Goal: Task Accomplishment & Management: Use online tool/utility

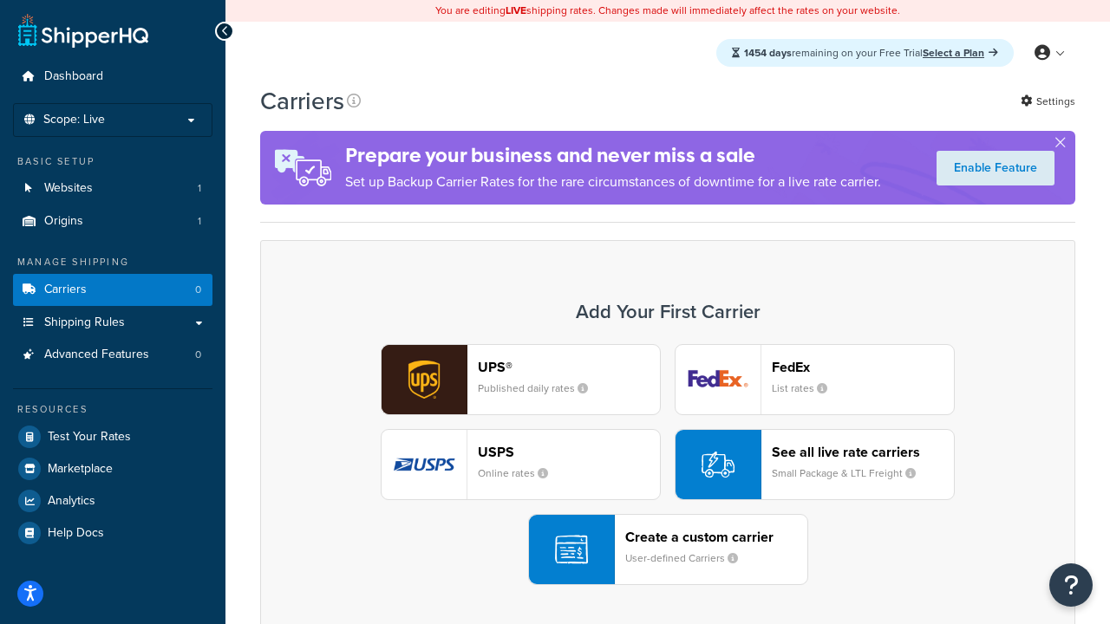
click at [668, 465] on div "UPS® Published daily rates FedEx List rates USPS Online rates See all live rate…" at bounding box center [667, 464] width 779 height 241
click at [863, 367] on header "FedEx" at bounding box center [863, 367] width 182 height 16
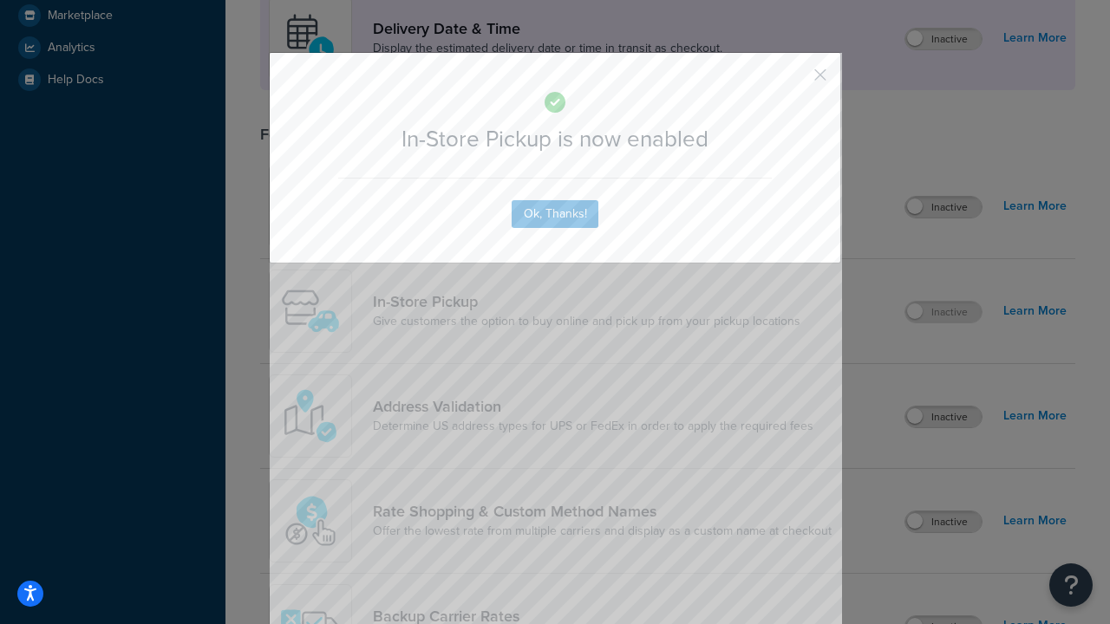
scroll to position [487, 0]
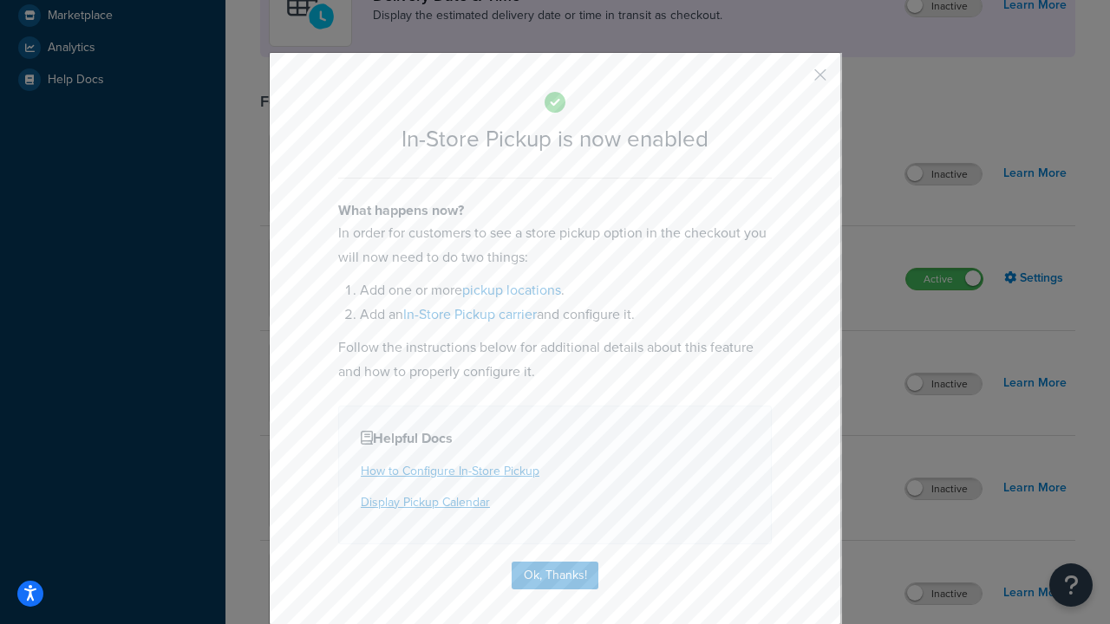
click at [794, 81] on button "button" at bounding box center [795, 81] width 4 height 4
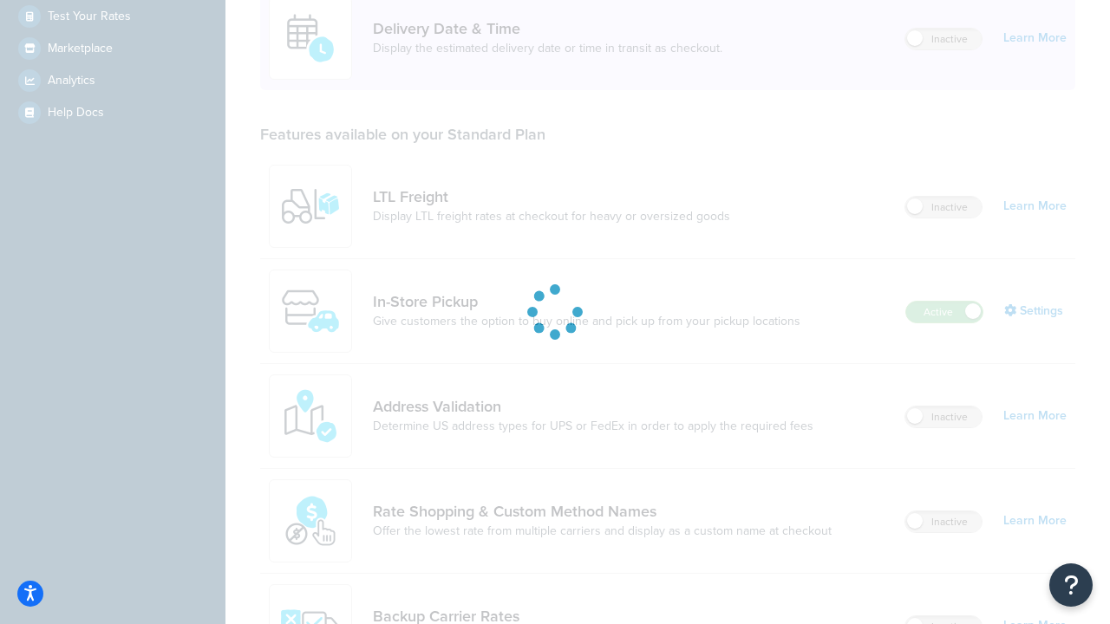
scroll to position [421, 0]
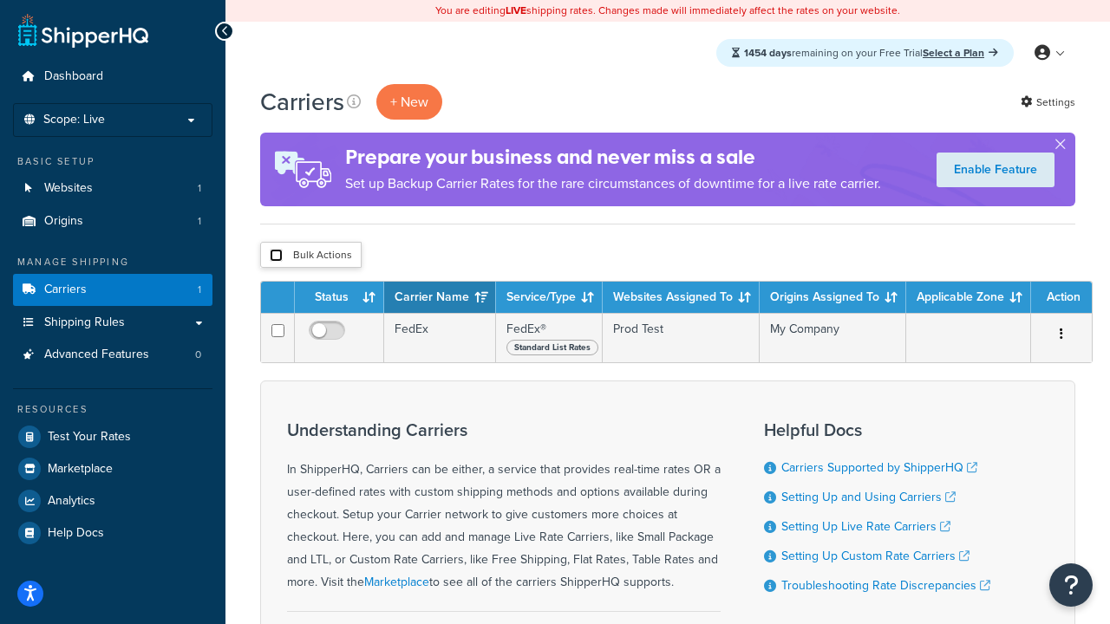
click at [276, 256] on input "checkbox" at bounding box center [276, 255] width 13 height 13
checkbox input "true"
click at [0, 0] on button "Delete" at bounding box center [0, 0] width 0 height 0
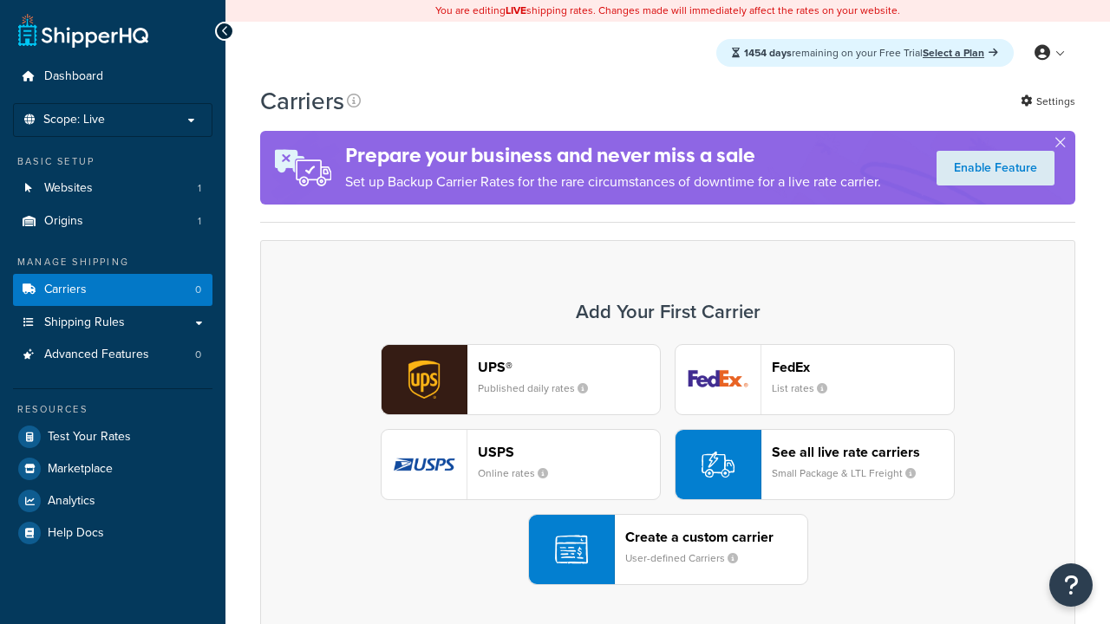
click at [520, 465] on div "USPS Online rates" at bounding box center [569, 465] width 182 height 42
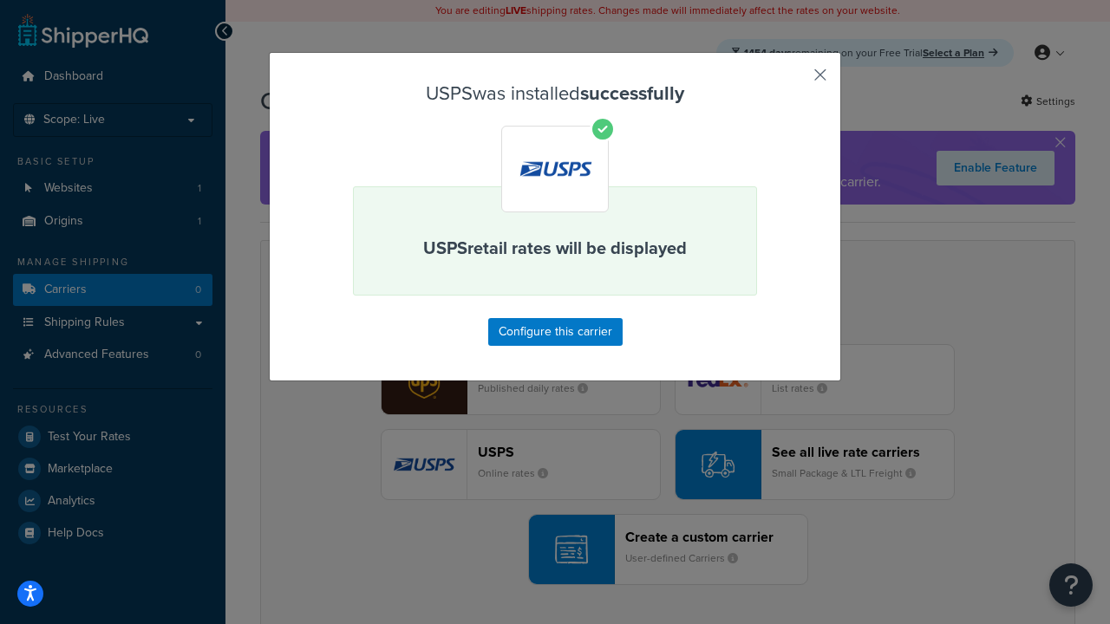
click at [794, 81] on button "button" at bounding box center [795, 81] width 4 height 4
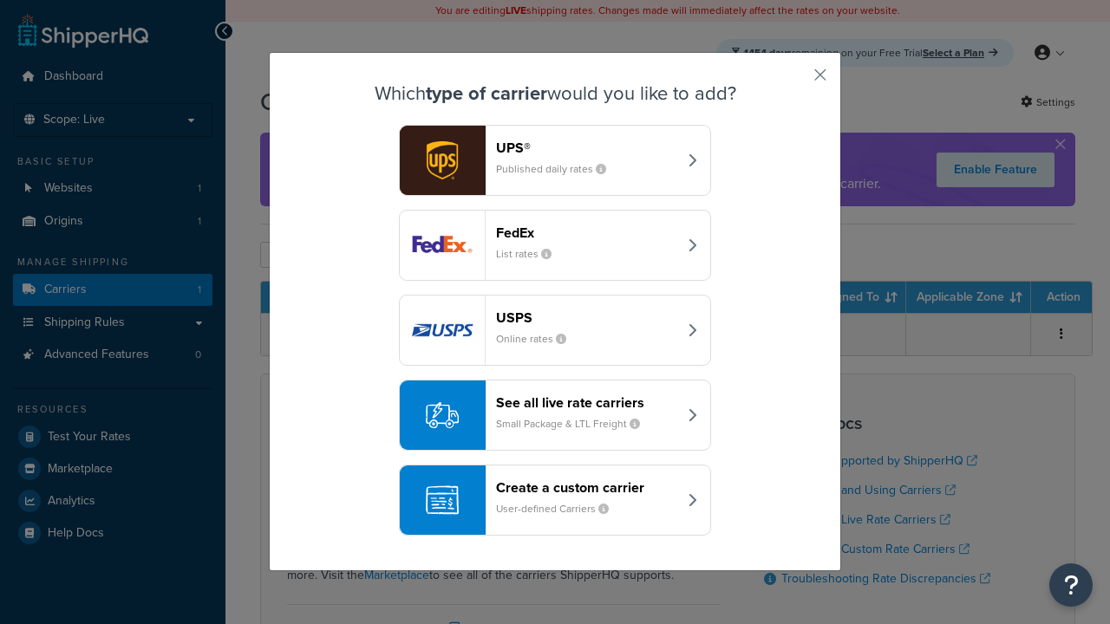
click at [555, 415] on div "See all live rate carriers Small Package & LTL Freight" at bounding box center [586, 416] width 181 height 42
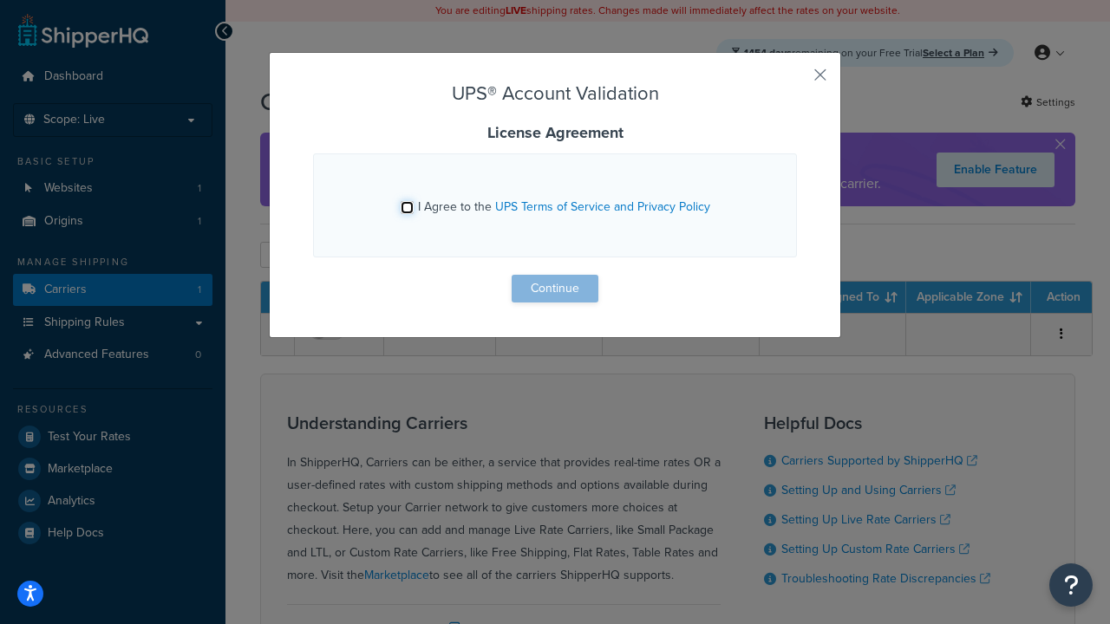
click at [407, 207] on input "I Agree to the UPS Terms of Service and Privacy Policy" at bounding box center [407, 207] width 13 height 13
checkbox input "true"
click at [555, 289] on button "Continue" at bounding box center [555, 289] width 87 height 28
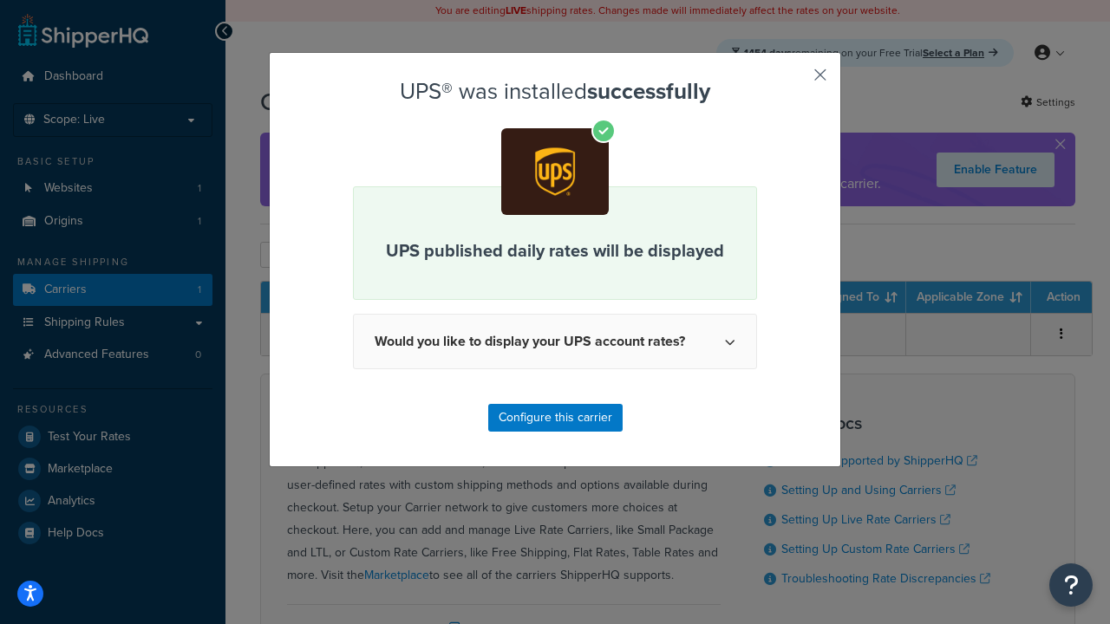
click at [794, 81] on button "button" at bounding box center [795, 81] width 4 height 4
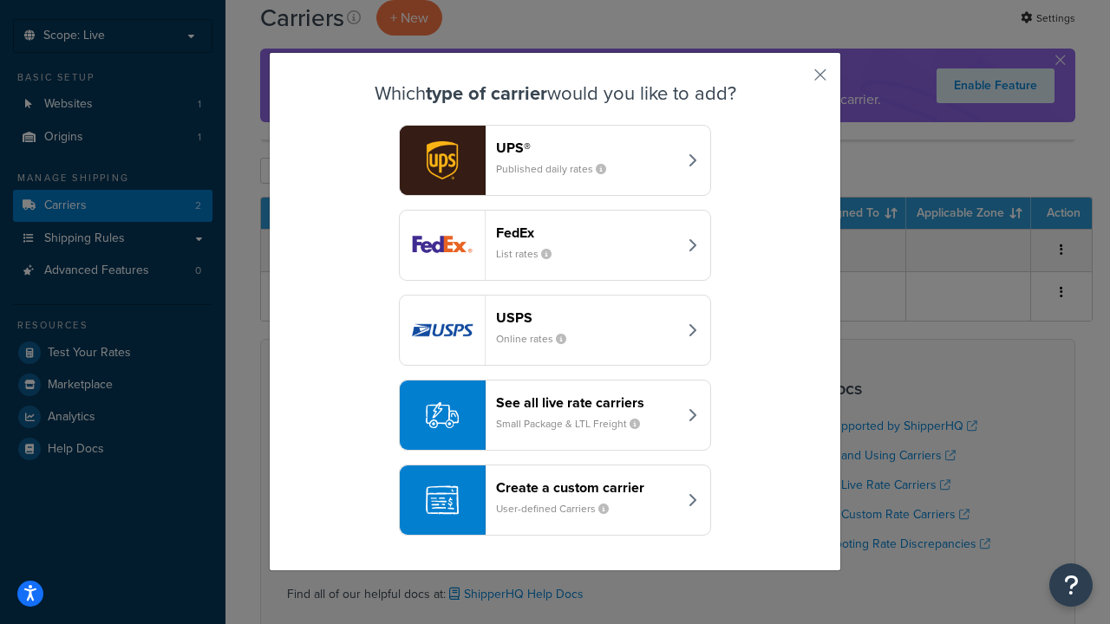
click at [586, 232] on header "FedEx" at bounding box center [586, 233] width 181 height 16
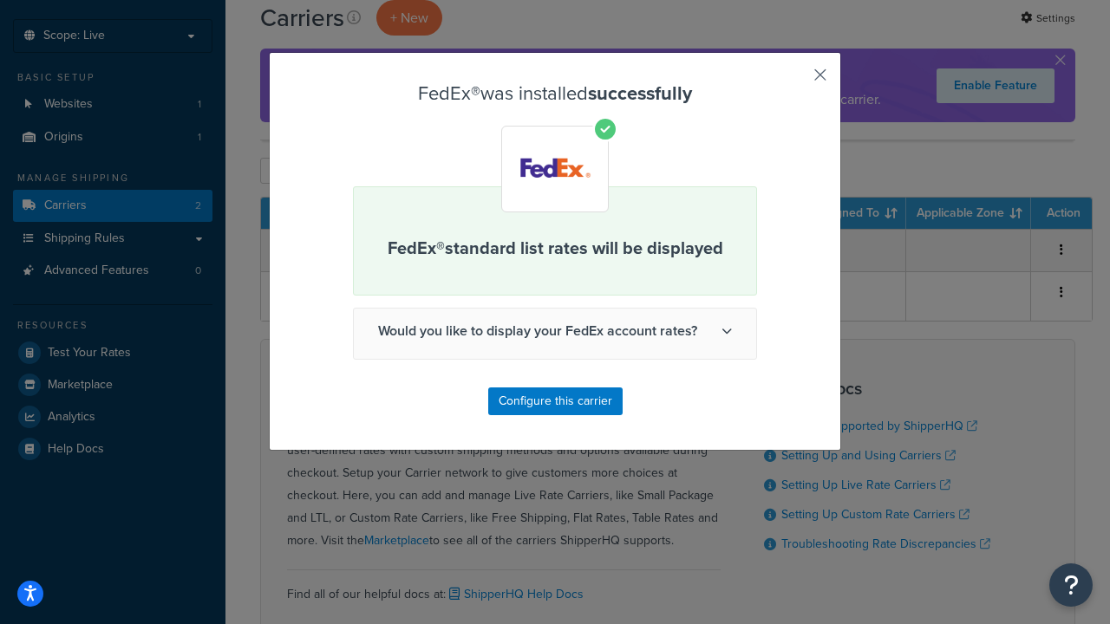
click at [794, 81] on button "button" at bounding box center [795, 81] width 4 height 4
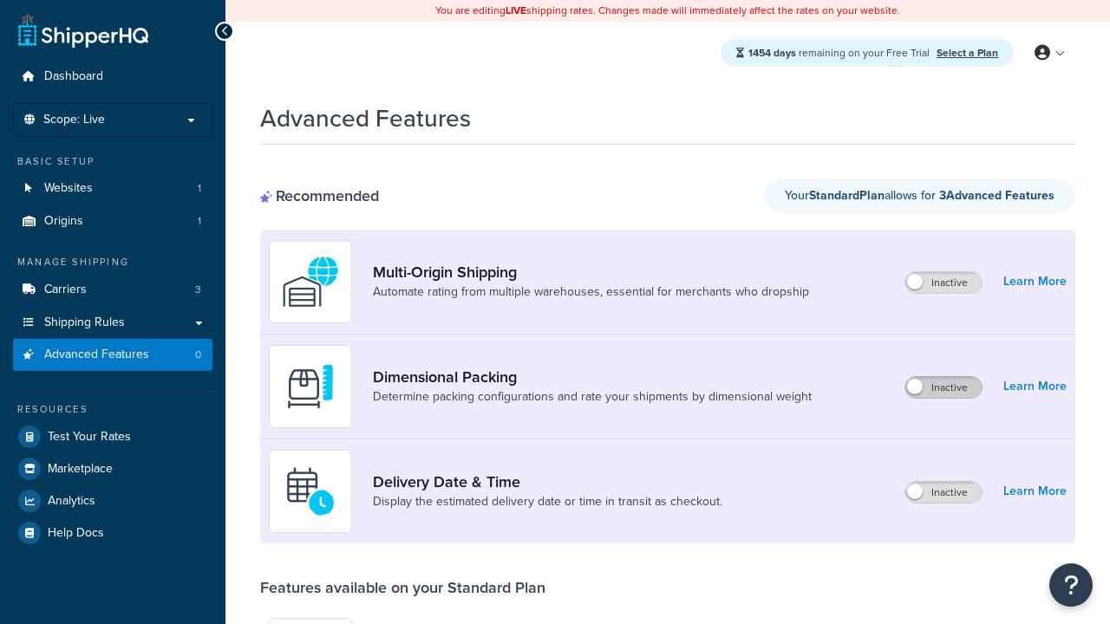
click at [944, 388] on label "Inactive" at bounding box center [943, 387] width 76 height 21
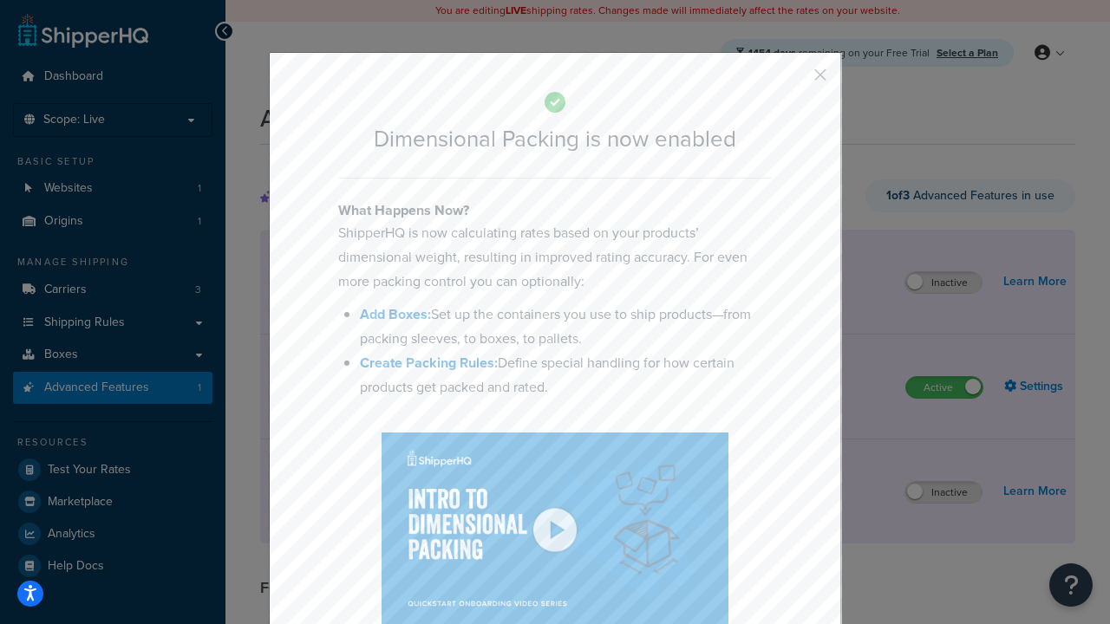
click at [794, 81] on button "button" at bounding box center [795, 81] width 4 height 4
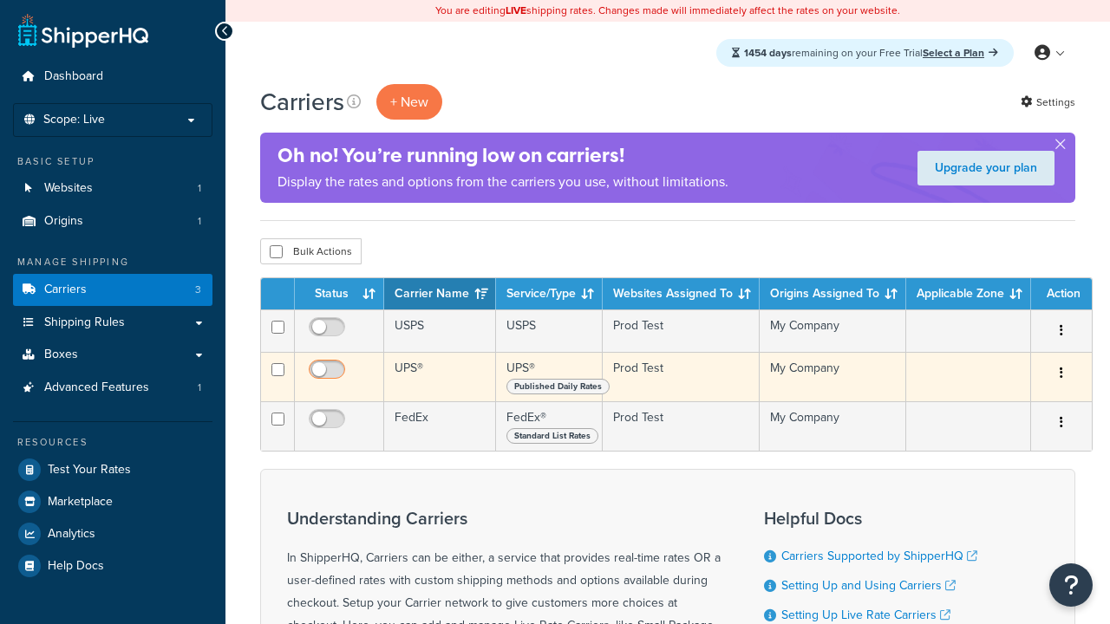
click at [329, 332] on input "checkbox" at bounding box center [329, 332] width 48 height 22
checkbox input "true"
click at [329, 375] on input "checkbox" at bounding box center [329, 374] width 48 height 22
checkbox input "true"
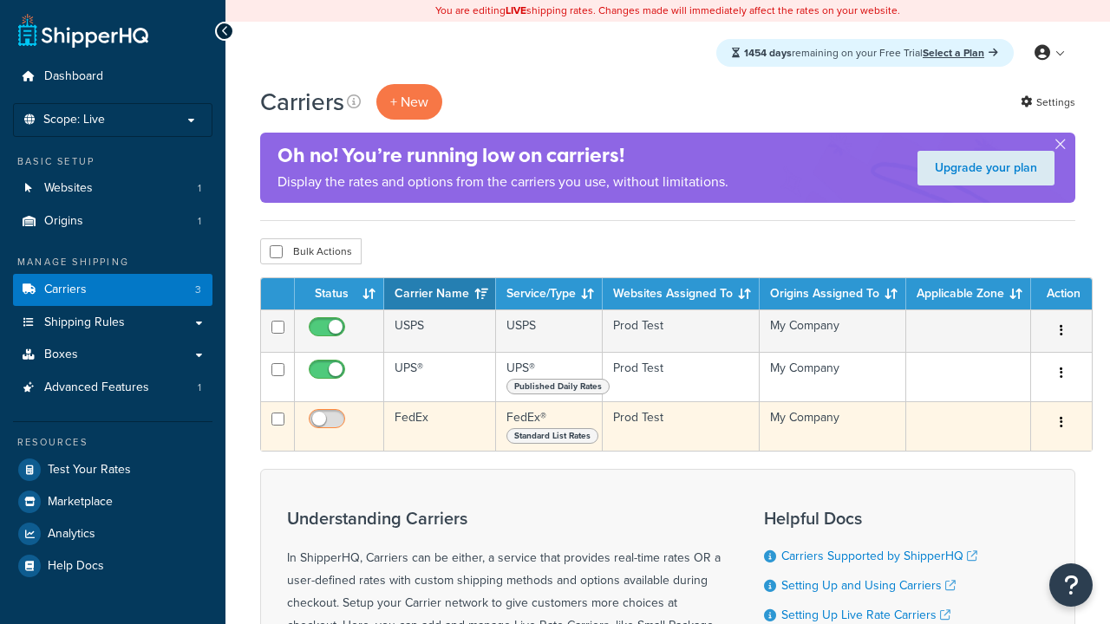
click at [329, 425] on input "checkbox" at bounding box center [329, 424] width 48 height 22
checkbox input "true"
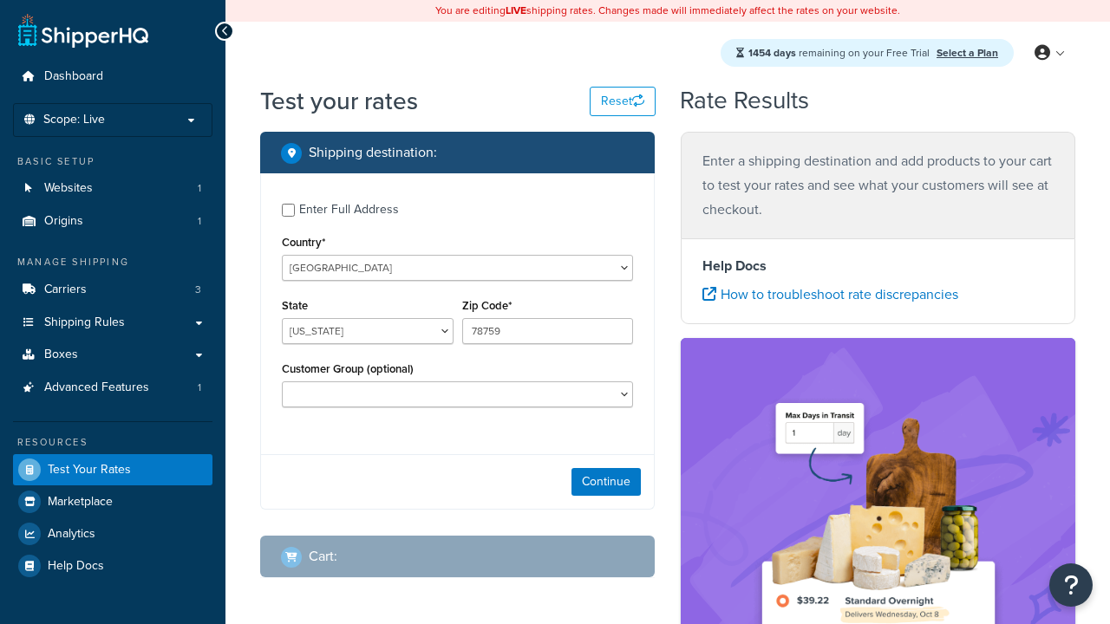
select select "[GEOGRAPHIC_DATA]"
click at [606, 484] on button "Continue" at bounding box center [606, 482] width 69 height 28
type input "78628"
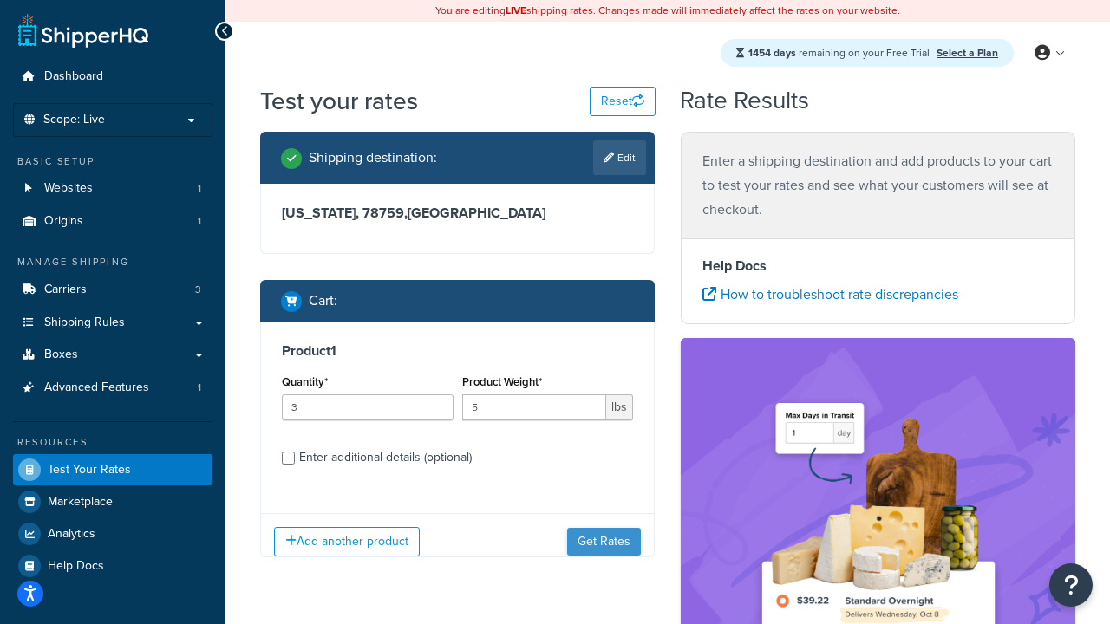
type input "5"
click at [604, 541] on button "Get Rates" at bounding box center [604, 542] width 74 height 28
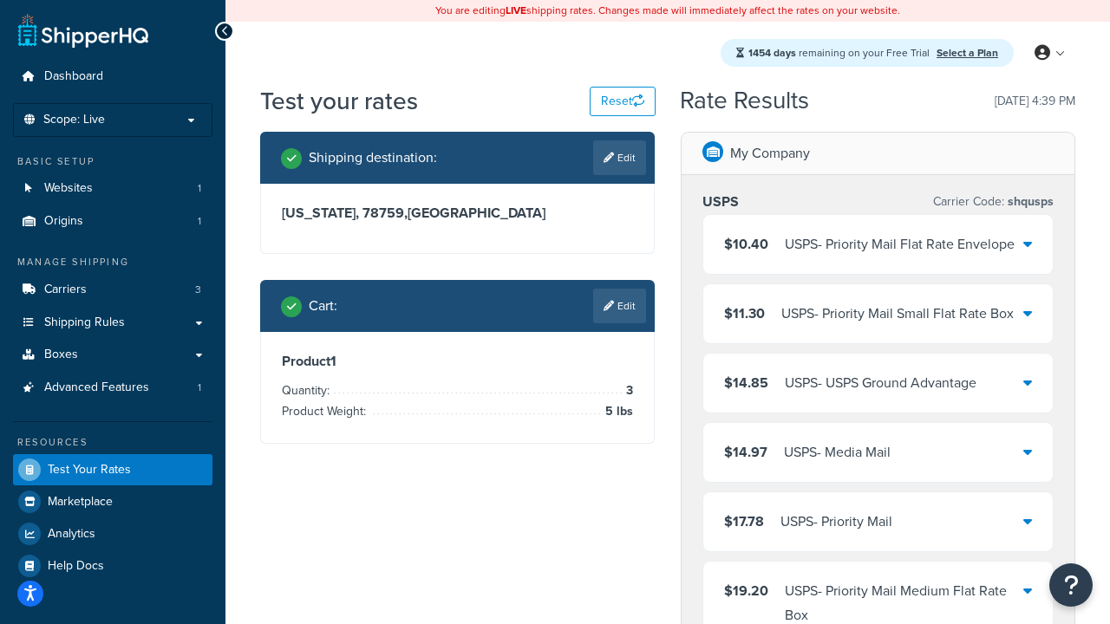
click at [878, 245] on div "USPS - Priority Mail Flat Rate Envelope" at bounding box center [900, 244] width 230 height 24
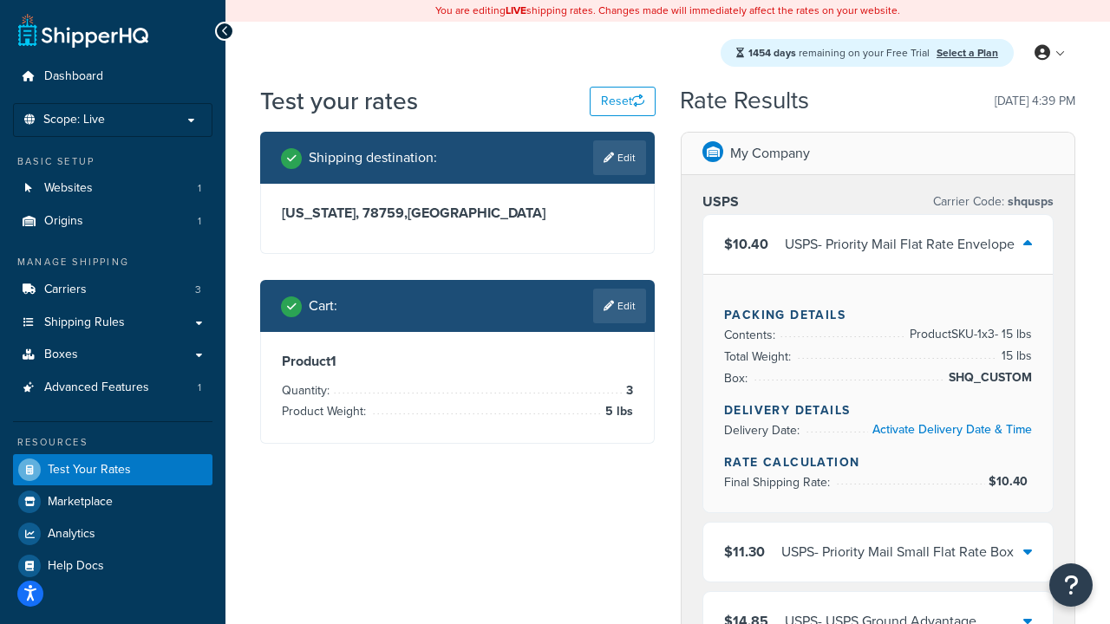
click at [878, 540] on div "USPS - Priority Mail Small Flat Rate Box" at bounding box center [897, 552] width 232 height 24
click at [878, 610] on div "USPS - USPS Ground Advantage" at bounding box center [881, 622] width 192 height 24
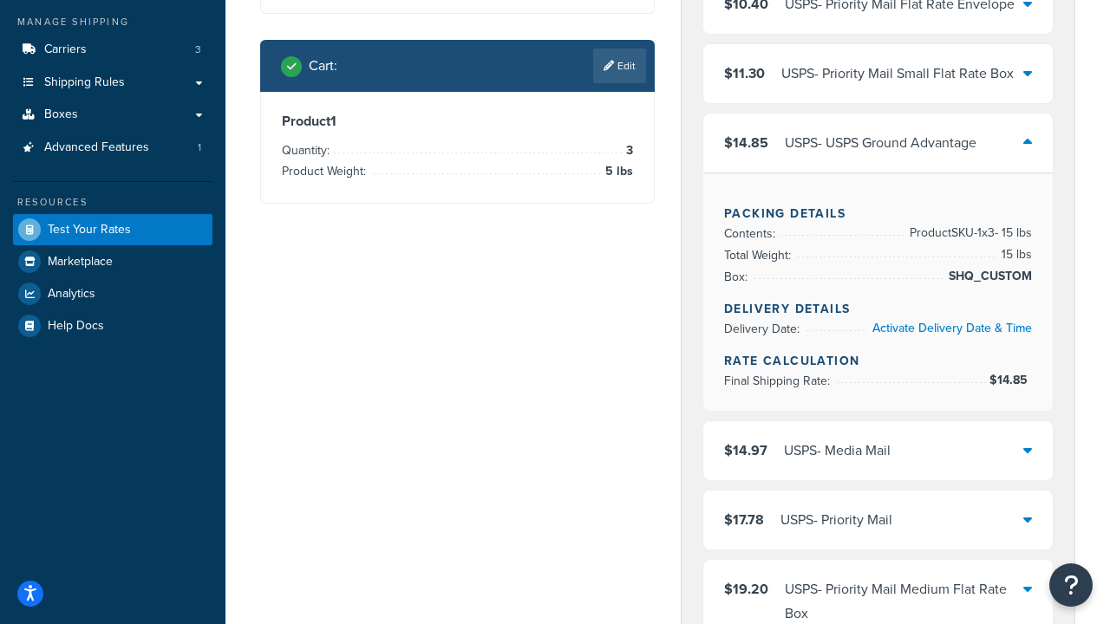
click at [878, 463] on div "USPS - Media Mail" at bounding box center [837, 451] width 107 height 24
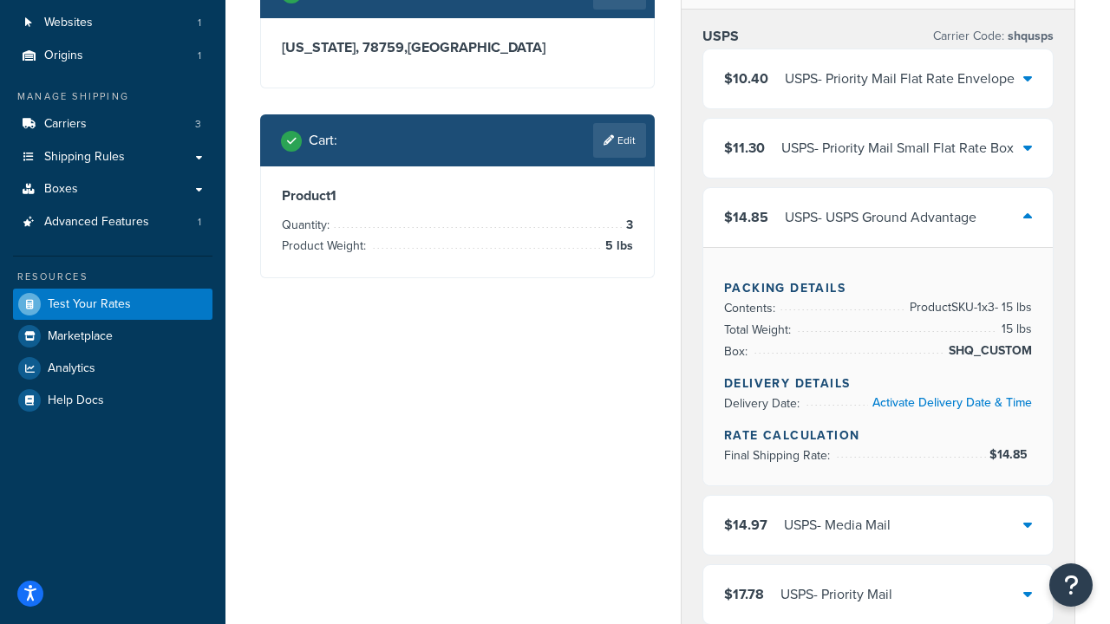
click at [878, 595] on div "USPS - Priority Mail" at bounding box center [837, 595] width 112 height 24
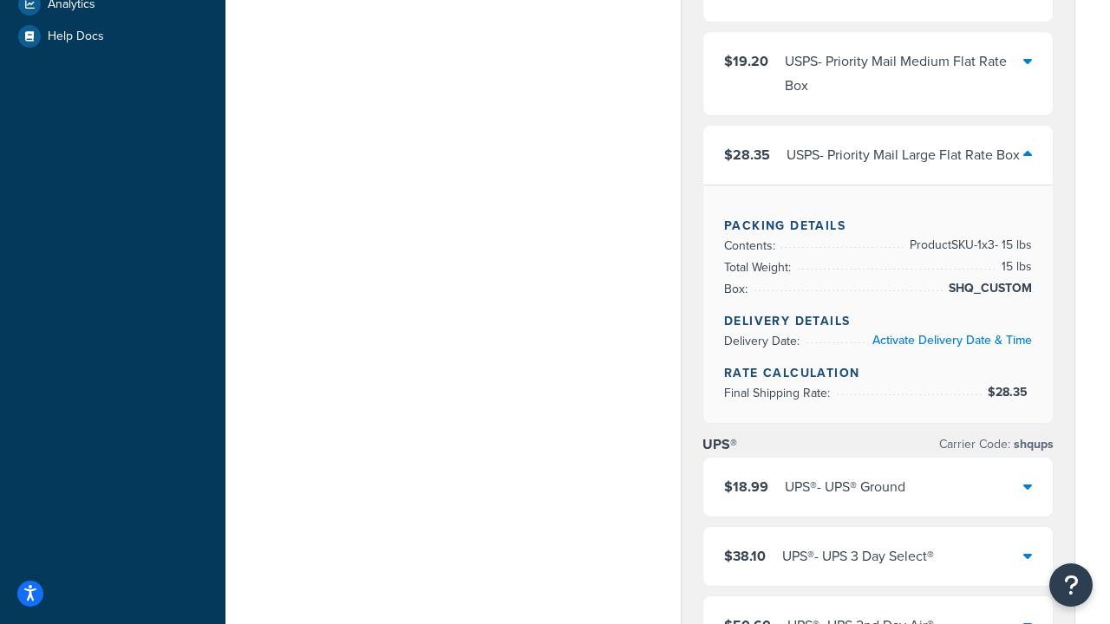
click at [878, 475] on div "UPS® - UPS® Ground" at bounding box center [845, 487] width 121 height 24
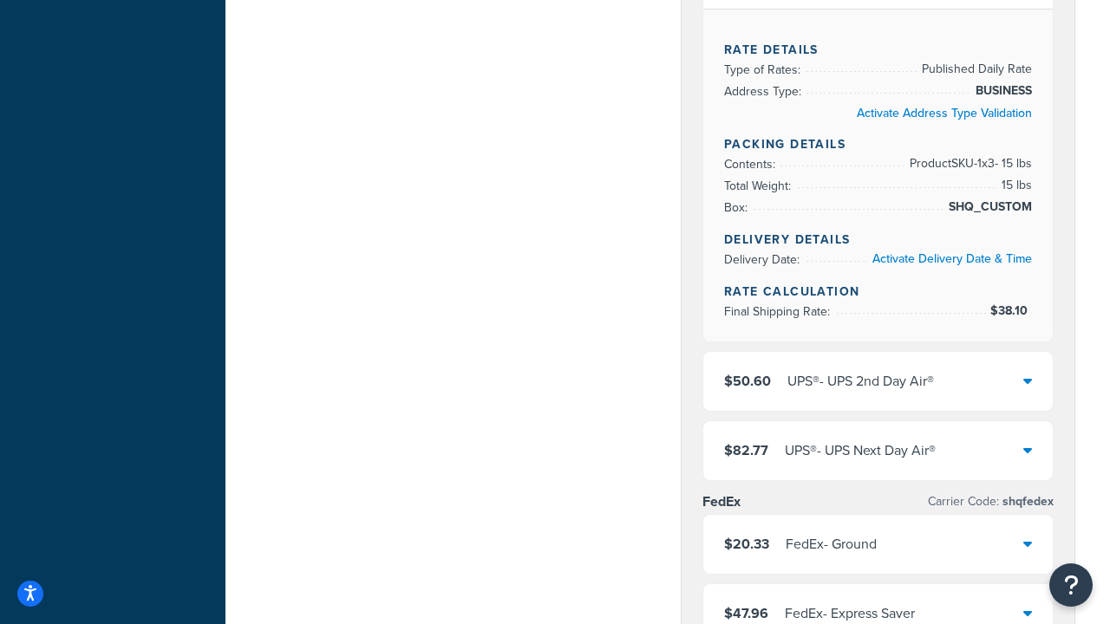
click at [878, 382] on div "UPS® - UPS 2nd Day Air®" at bounding box center [861, 381] width 147 height 24
click at [878, 439] on div "UPS® - UPS Next Day Air®" at bounding box center [860, 451] width 151 height 24
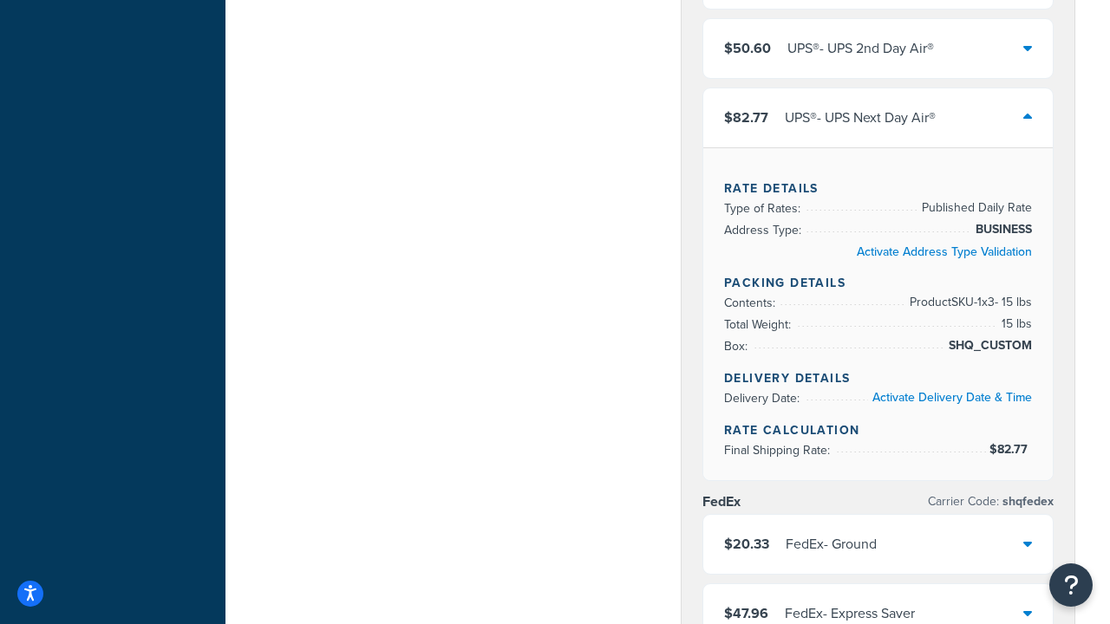
scroll to position [1246, 0]
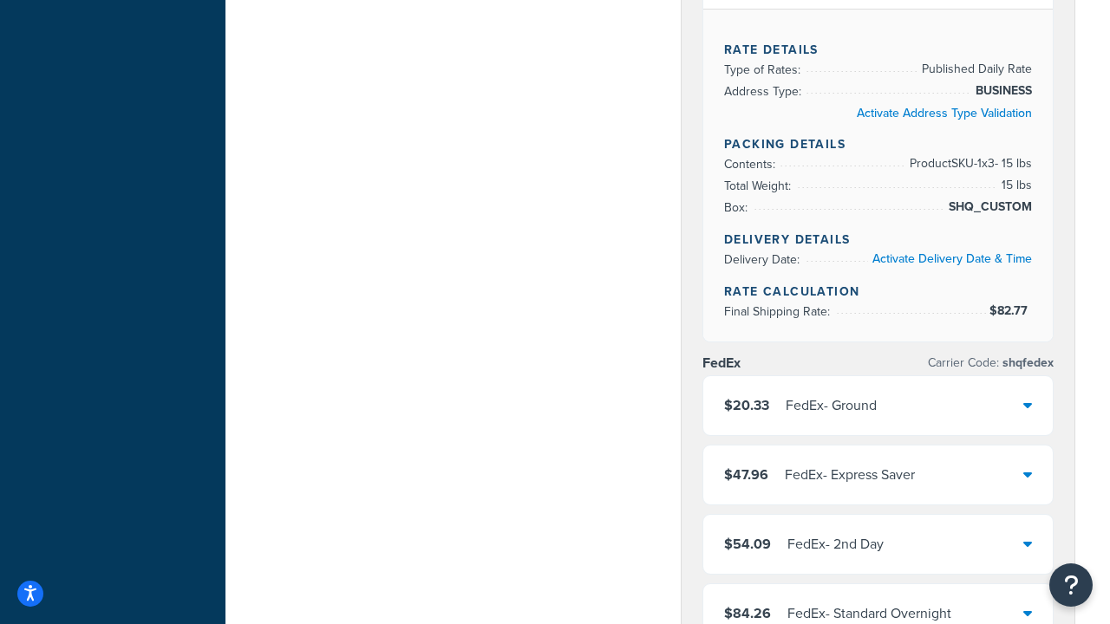
click at [877, 406] on div "FedEx - Ground" at bounding box center [831, 406] width 91 height 24
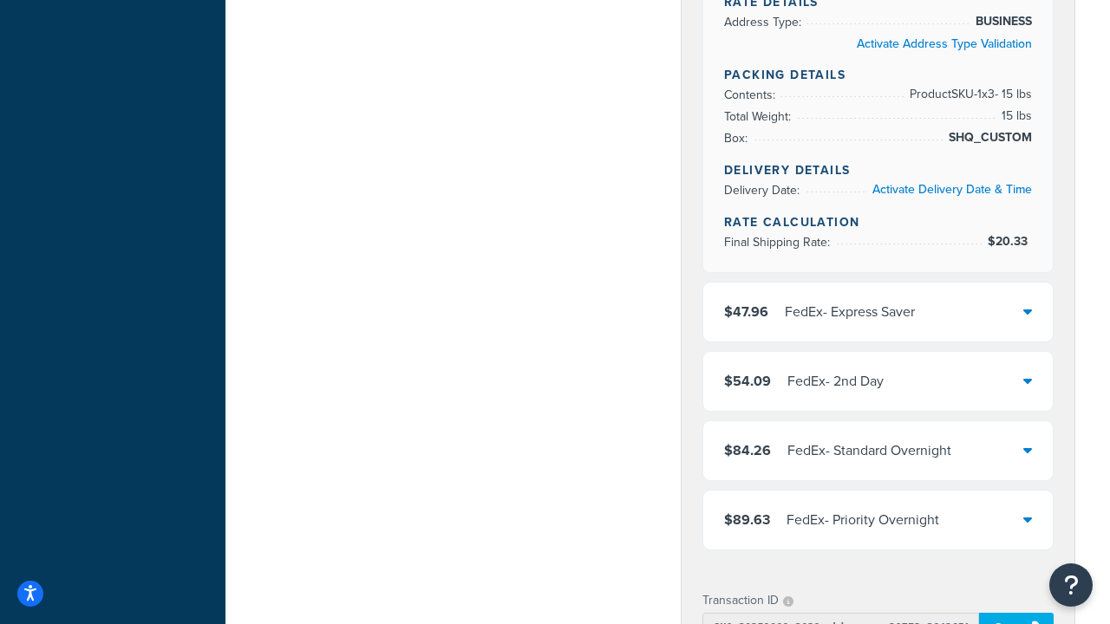
click at [878, 382] on div "FedEx - 2nd Day" at bounding box center [836, 381] width 96 height 24
click at [878, 451] on div "FedEx - Standard Overnight" at bounding box center [870, 451] width 164 height 24
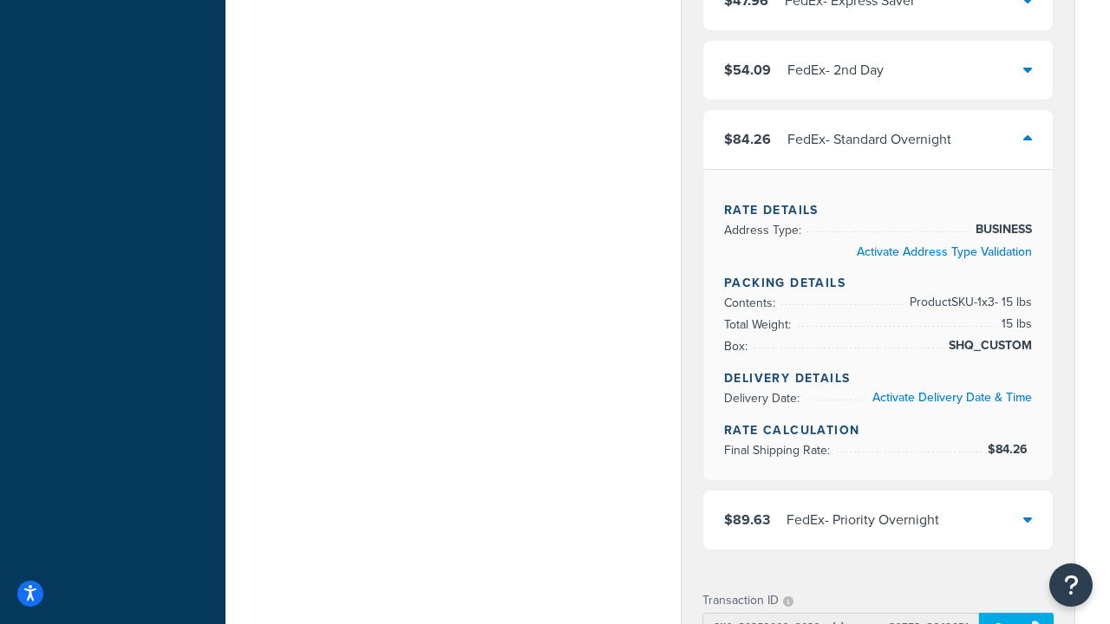
click at [878, 533] on div "FedEx - Priority Overnight" at bounding box center [863, 520] width 153 height 24
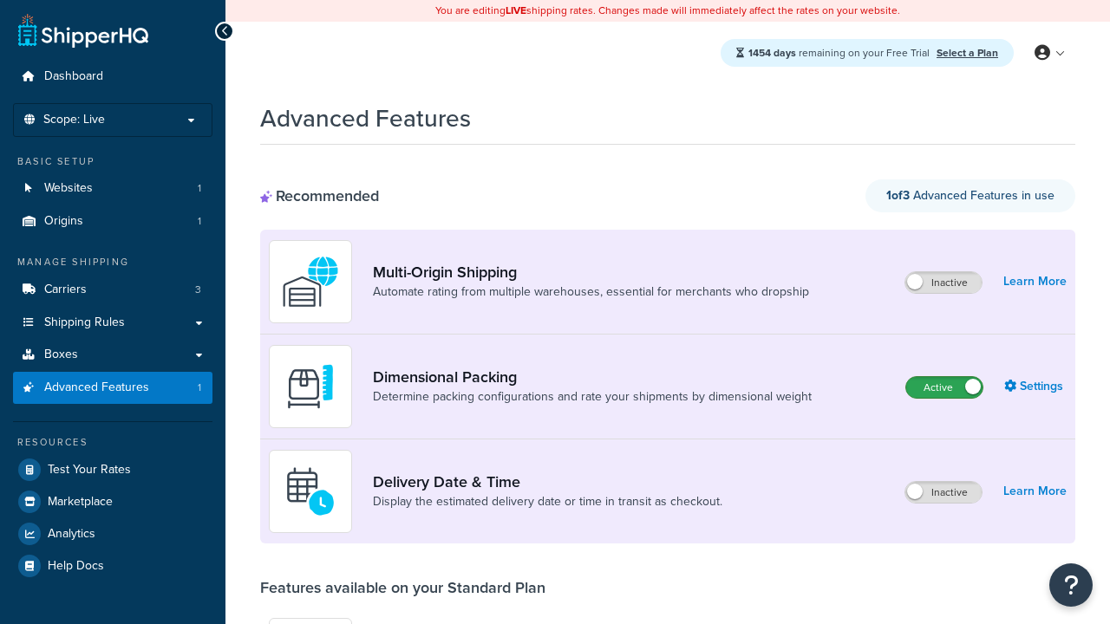
click at [944, 388] on label "Active" at bounding box center [944, 387] width 76 height 21
